Goal: Ask a question

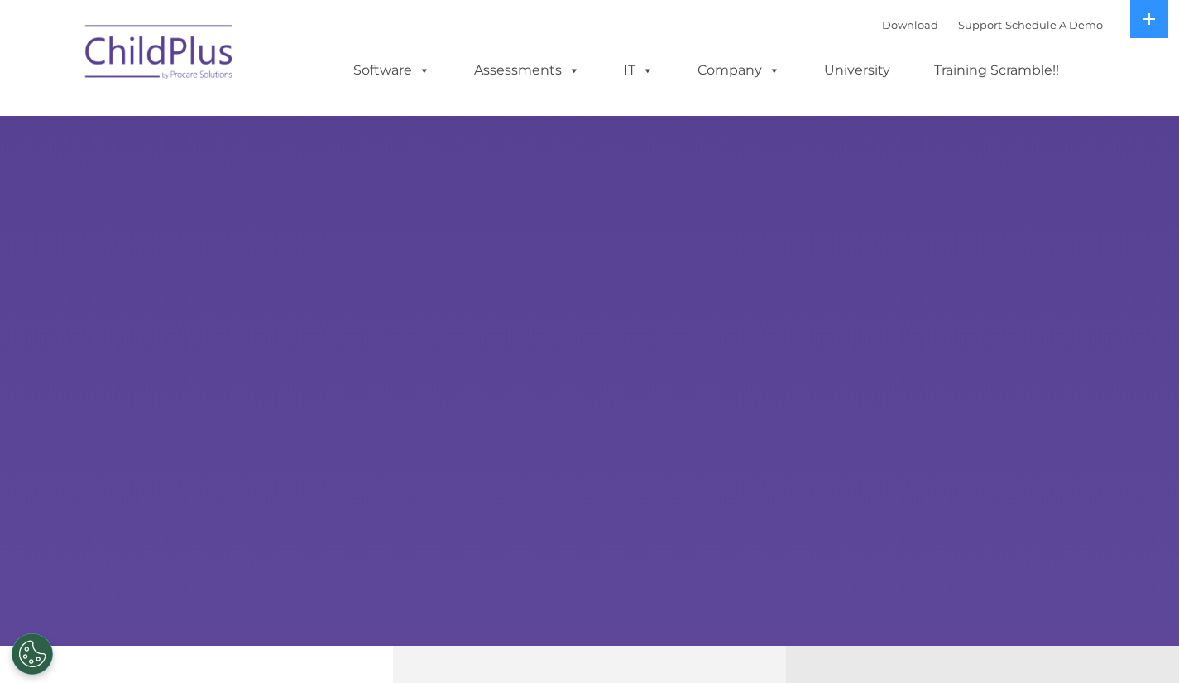
select select "MEDIUM"
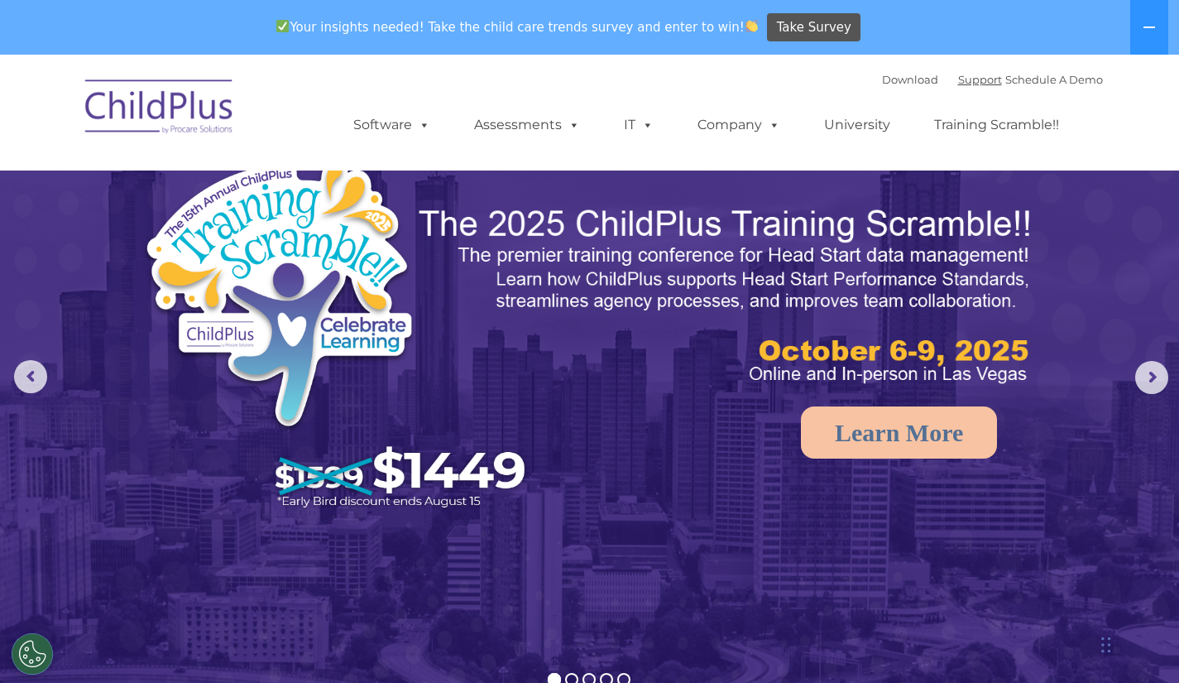
click at [958, 82] on link "Support" at bounding box center [980, 79] width 44 height 13
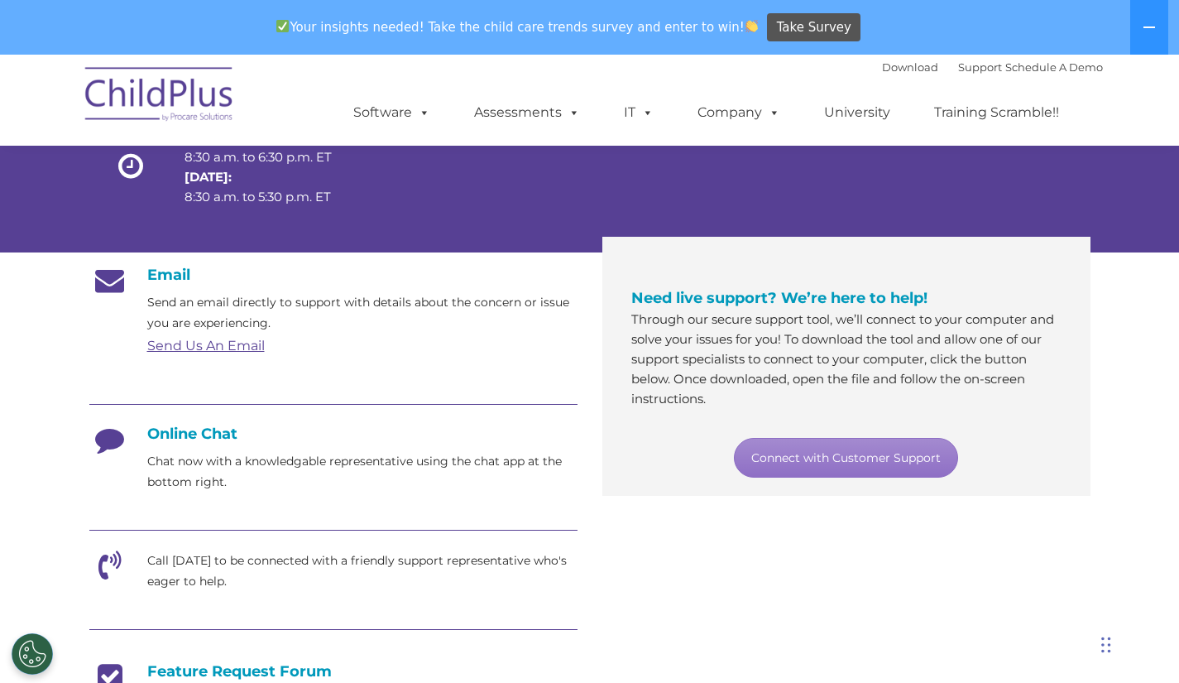
scroll to position [187, 0]
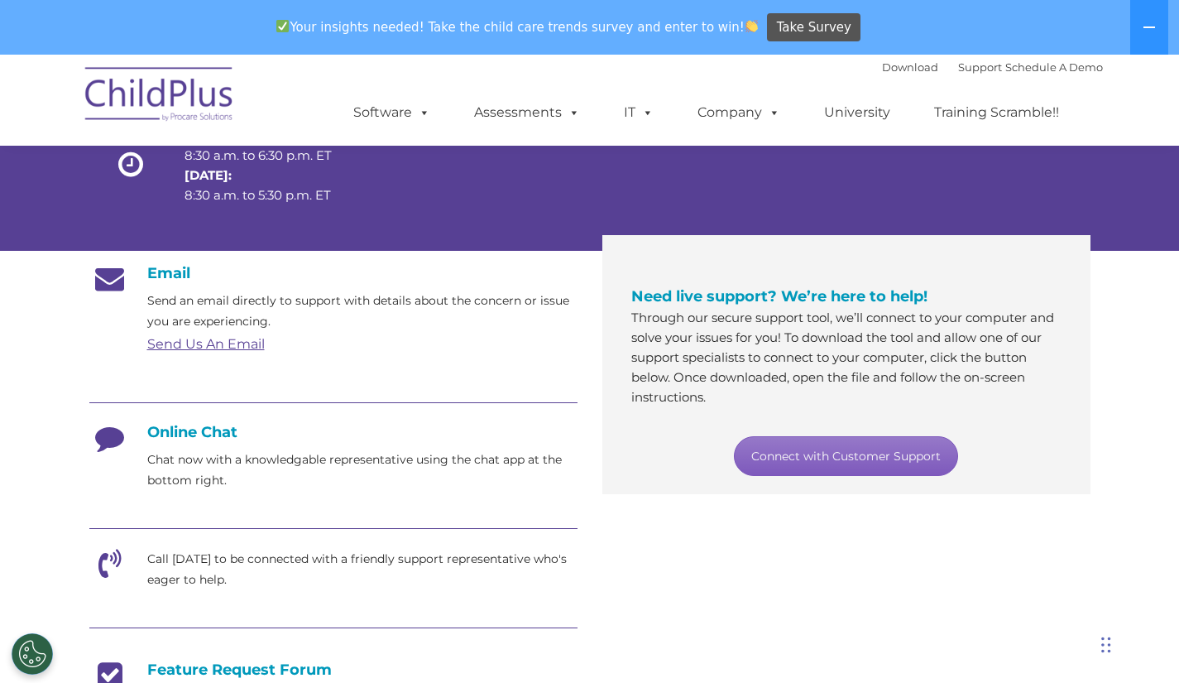
click at [845, 458] on link "Connect with Customer Support" at bounding box center [846, 456] width 224 height 40
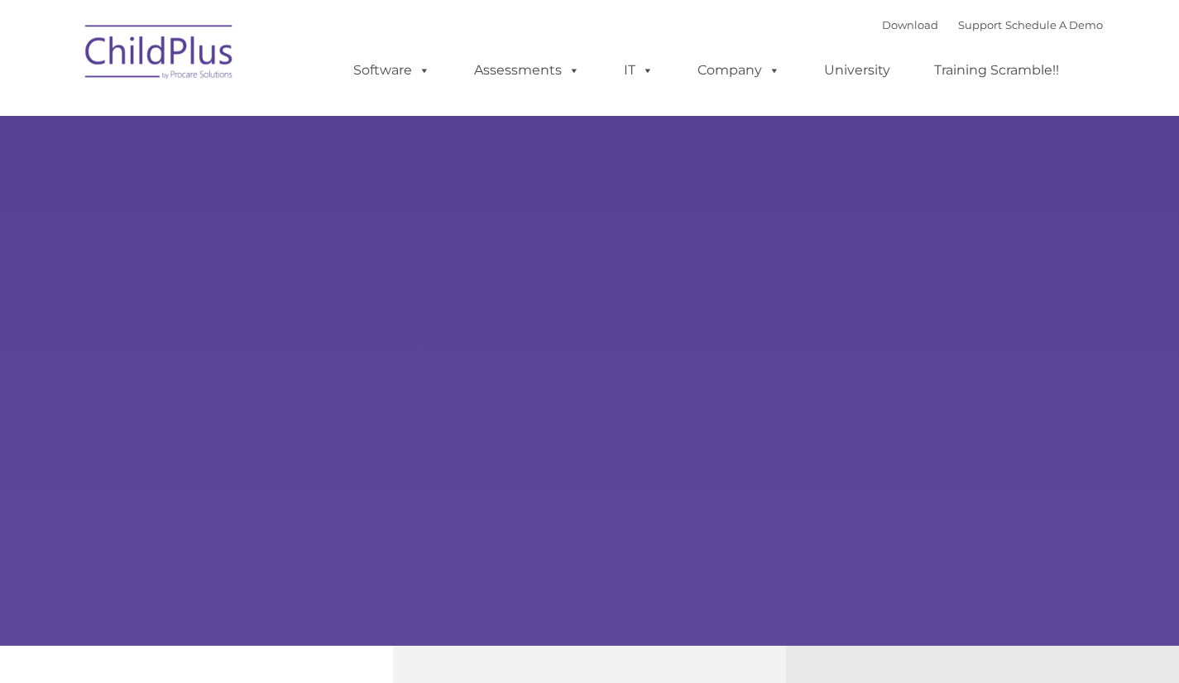
type input ""
select select "MEDIUM"
